Goal: Task Accomplishment & Management: Manage account settings

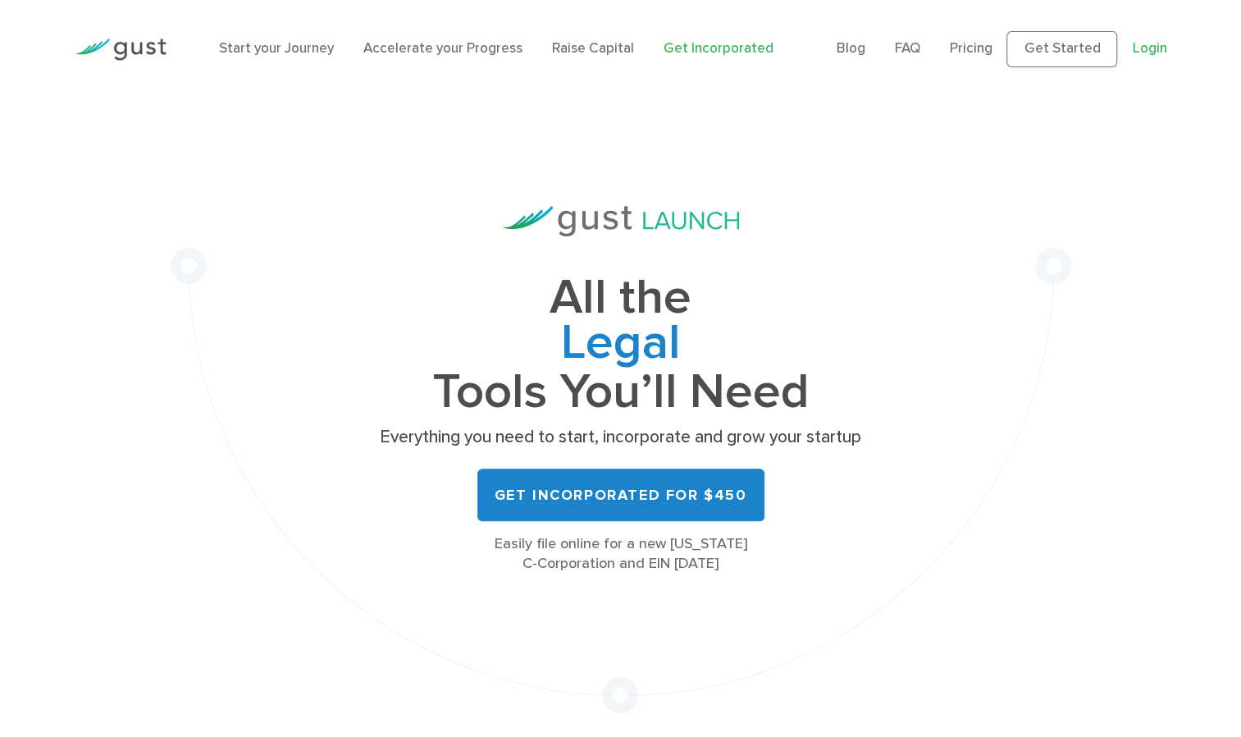
click at [1142, 47] on link "Login" at bounding box center [1149, 48] width 34 height 16
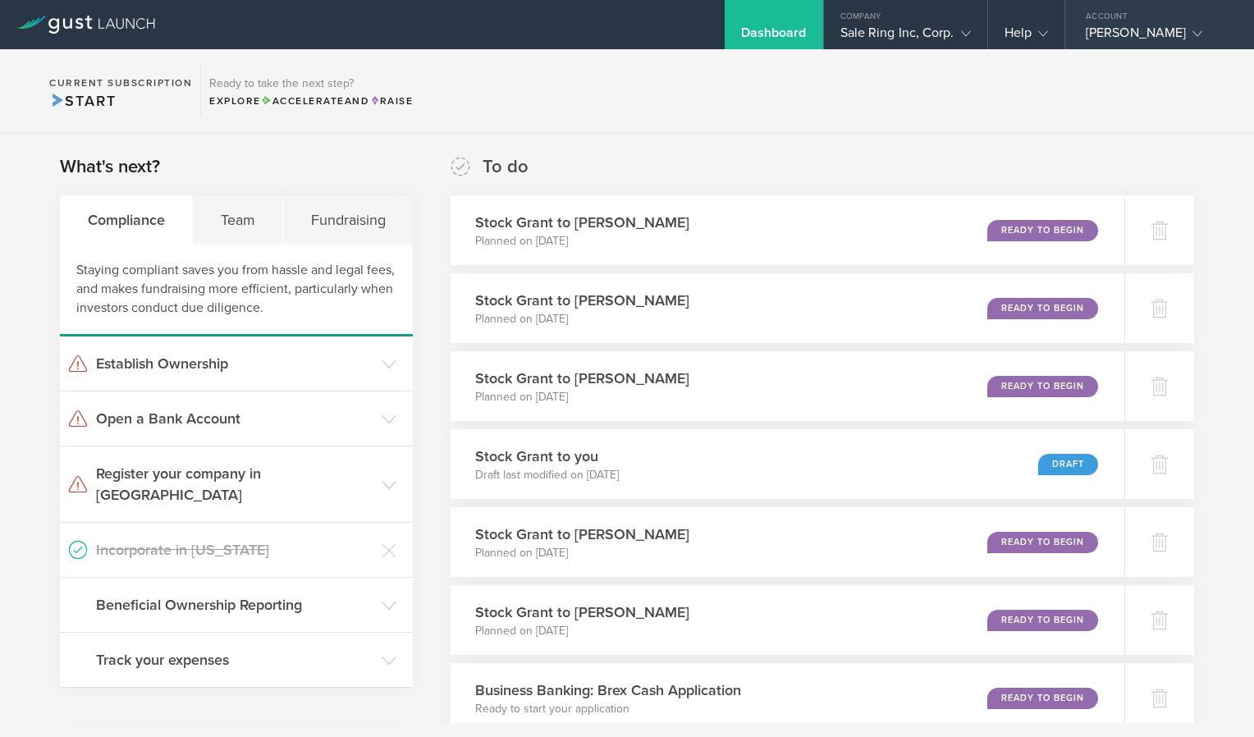
click at [1208, 33] on div "[PERSON_NAME]" at bounding box center [1155, 37] width 139 height 25
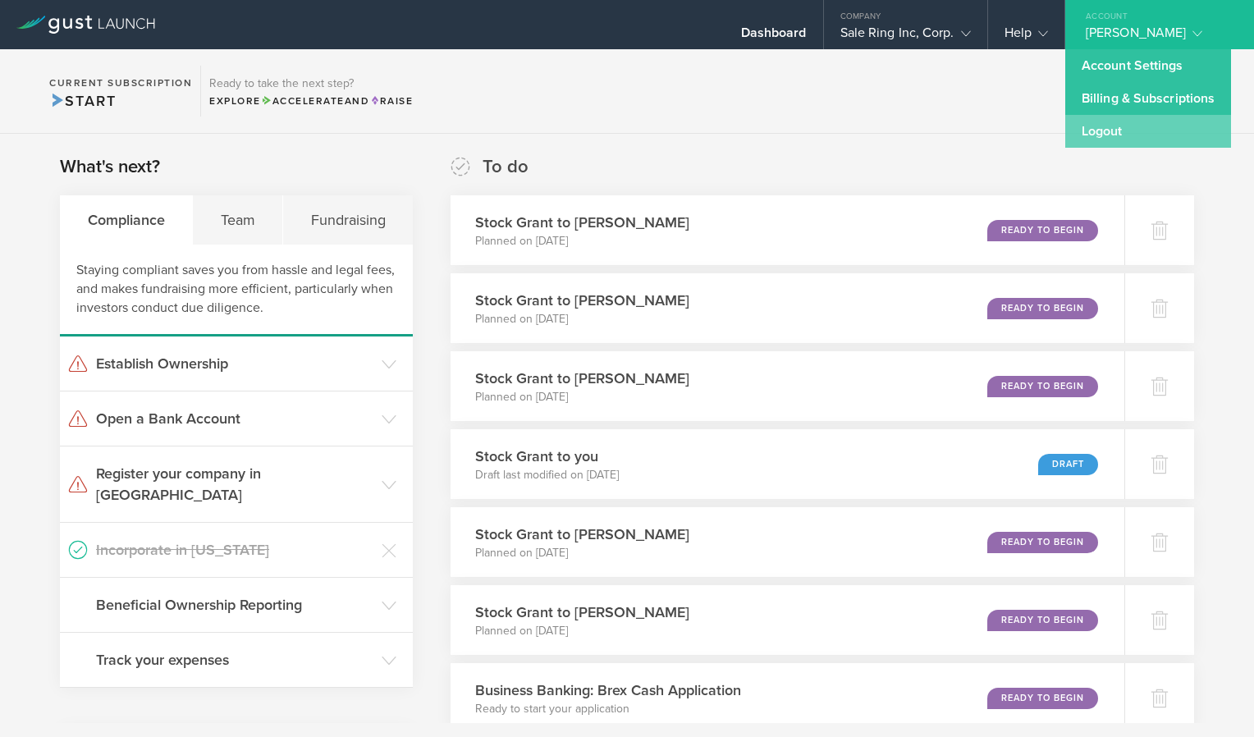
click at [1112, 124] on link "Logout" at bounding box center [1148, 131] width 166 height 33
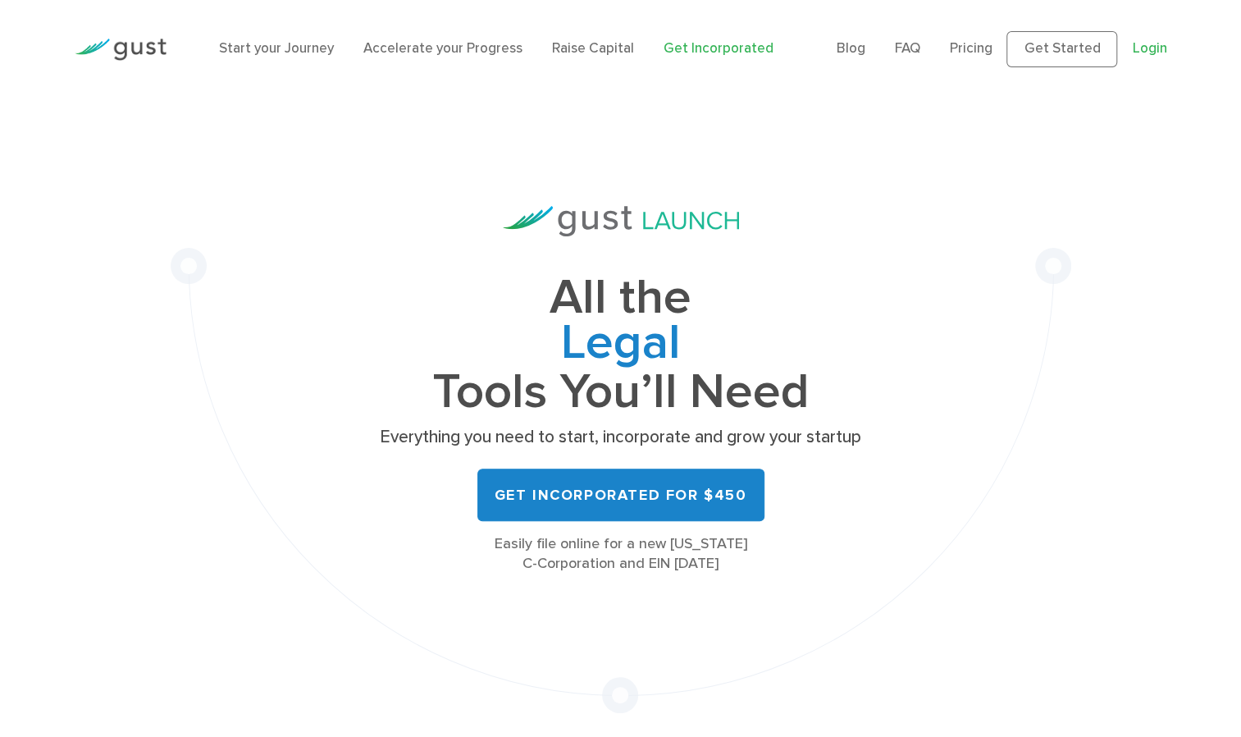
click at [1155, 49] on link "Login" at bounding box center [1149, 48] width 34 height 16
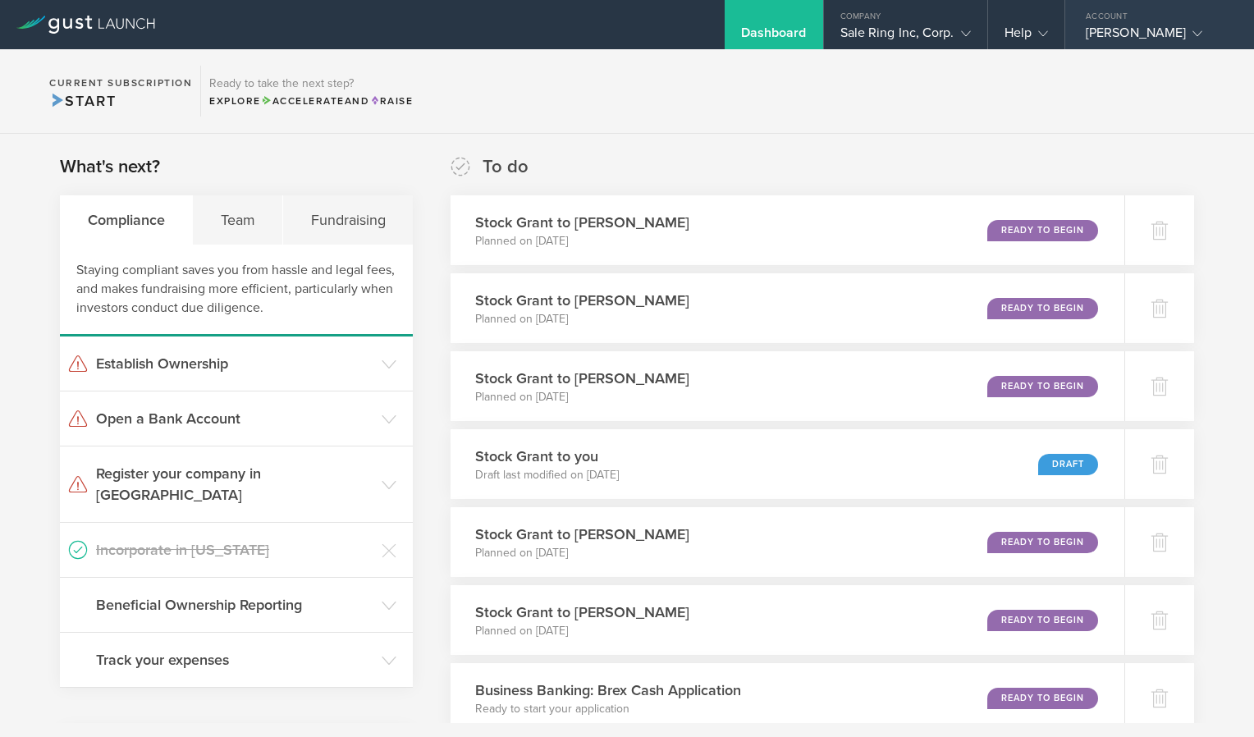
click at [1202, 30] on icon at bounding box center [1197, 34] width 10 height 10
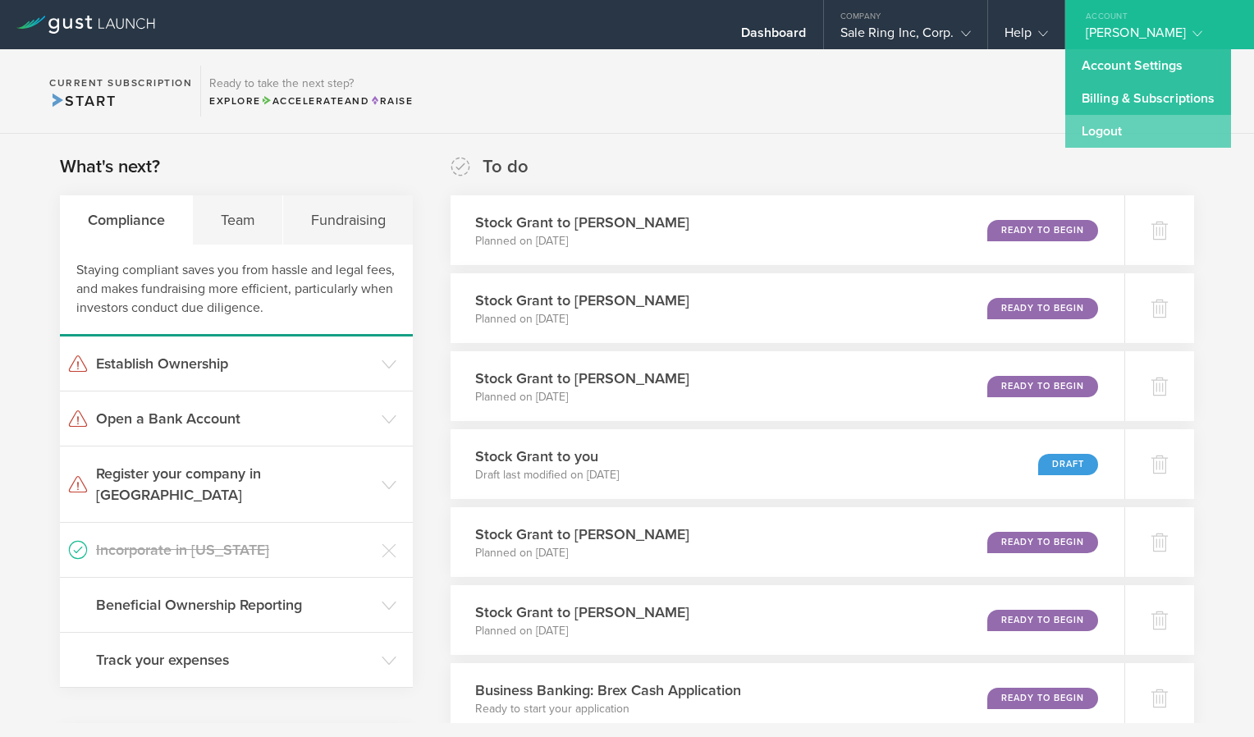
click at [1089, 130] on link "Logout" at bounding box center [1148, 131] width 166 height 33
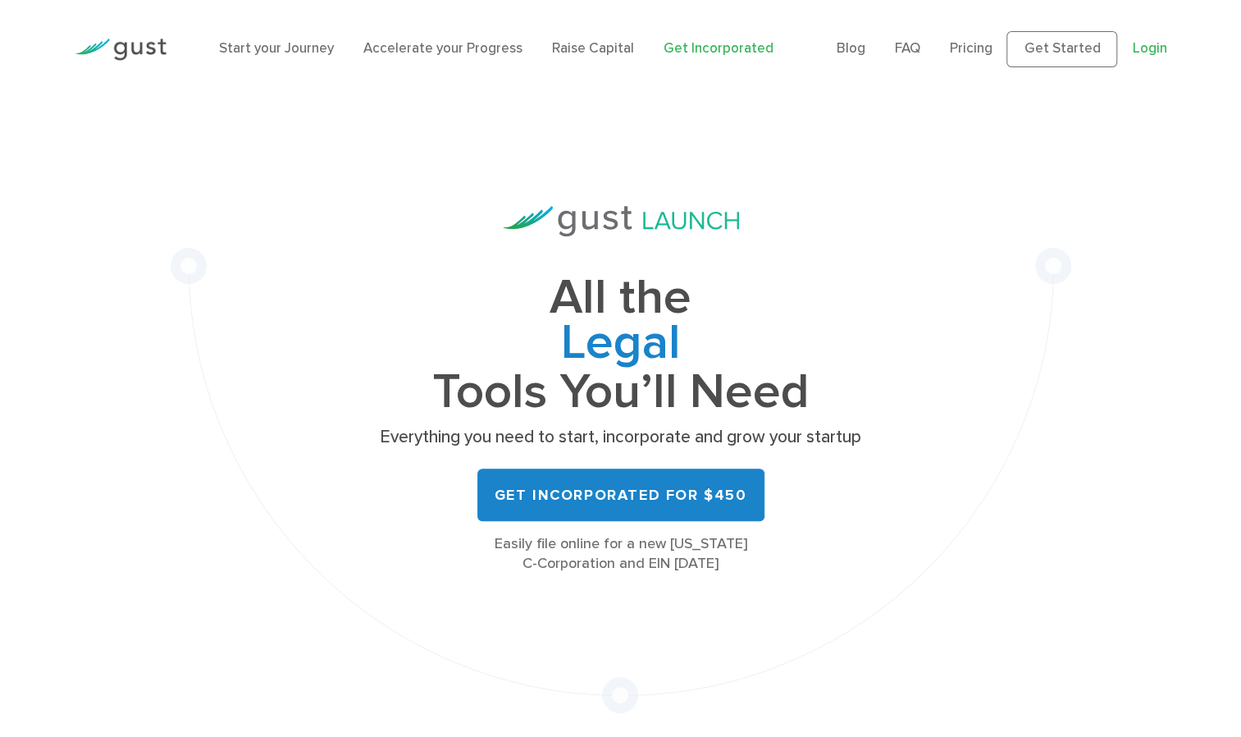
click at [1149, 55] on link "Login" at bounding box center [1149, 48] width 34 height 16
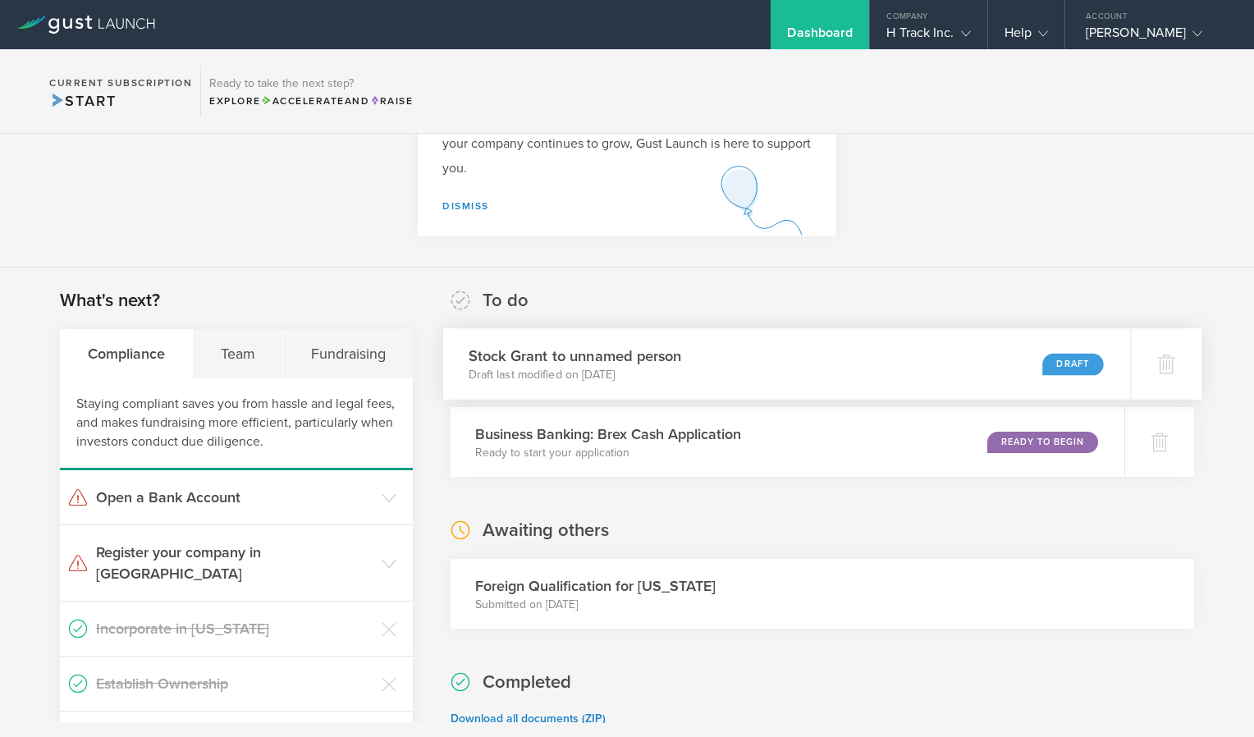
scroll to position [121, 0]
